Goal: Task Accomplishment & Management: Use online tool/utility

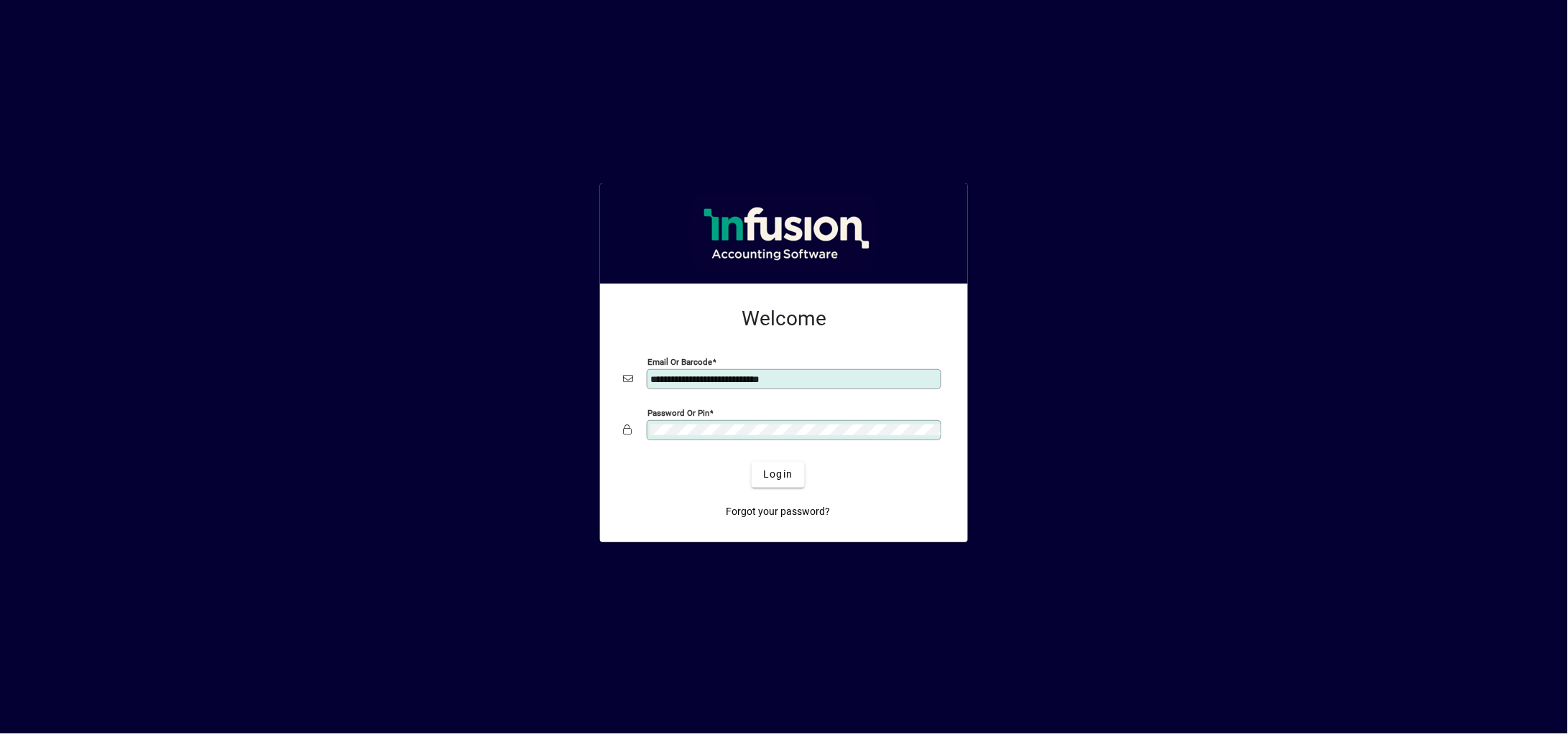
click at [822, 376] on input "**********" at bounding box center [795, 379] width 290 height 11
type input "**********"
click at [792, 475] on span "Login" at bounding box center [778, 475] width 30 height 15
